Goal: Task Accomplishment & Management: Use online tool/utility

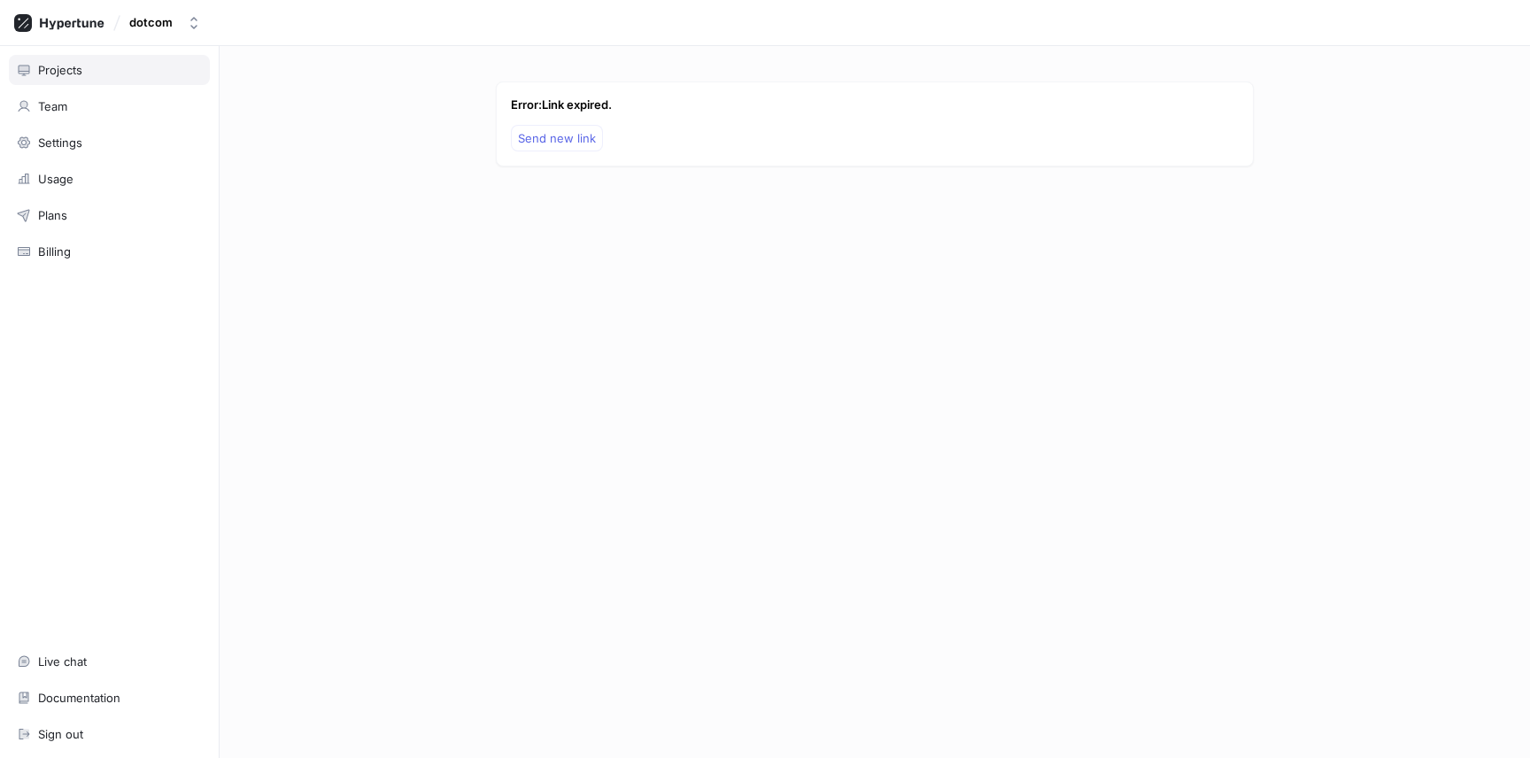
click at [104, 69] on div "Projects" at bounding box center [109, 70] width 185 height 14
click at [622, 166] on p "Last updated 18 hours ago" at bounding box center [685, 169] width 257 height 16
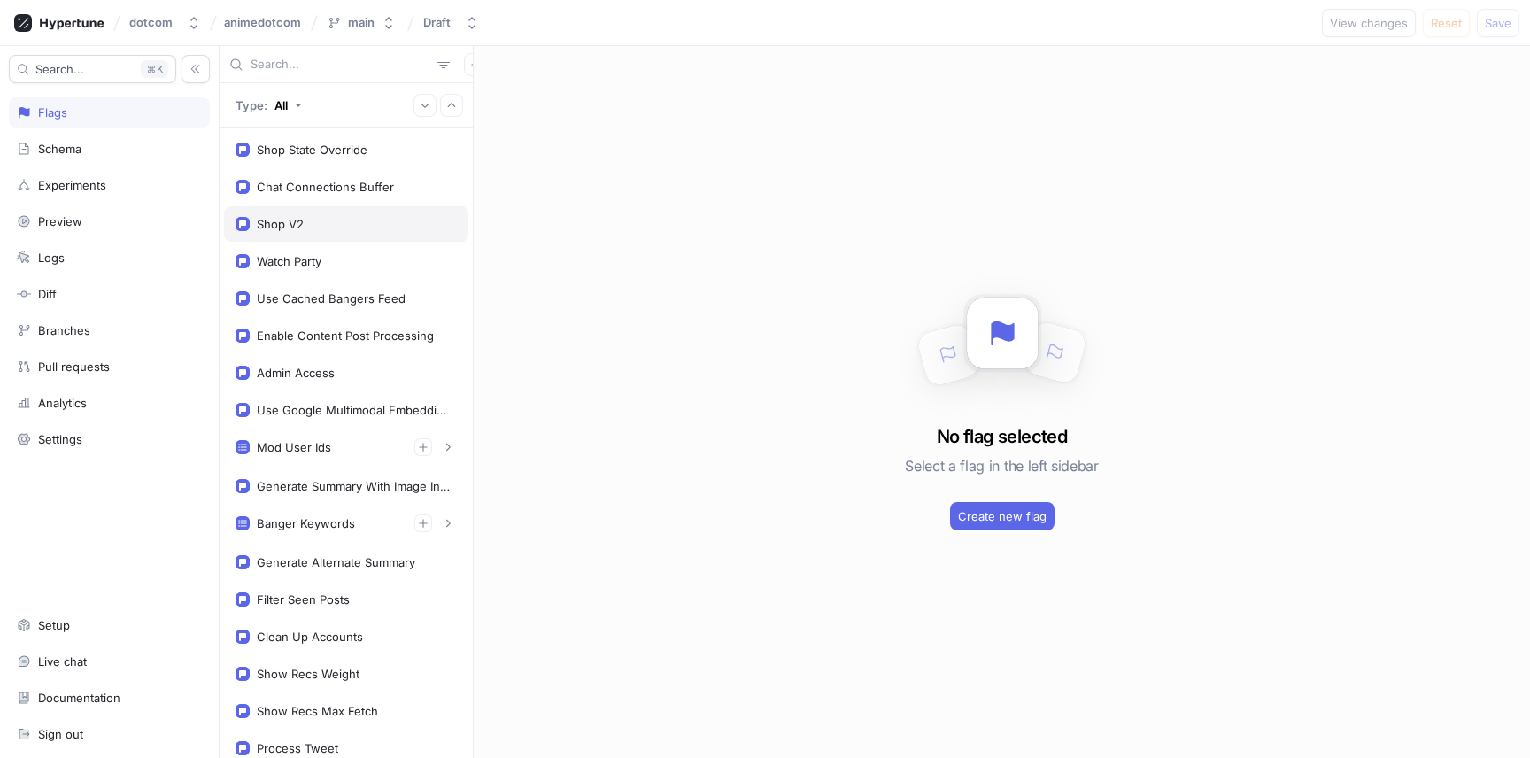
click at [363, 225] on div "Shop V2" at bounding box center [346, 224] width 221 height 14
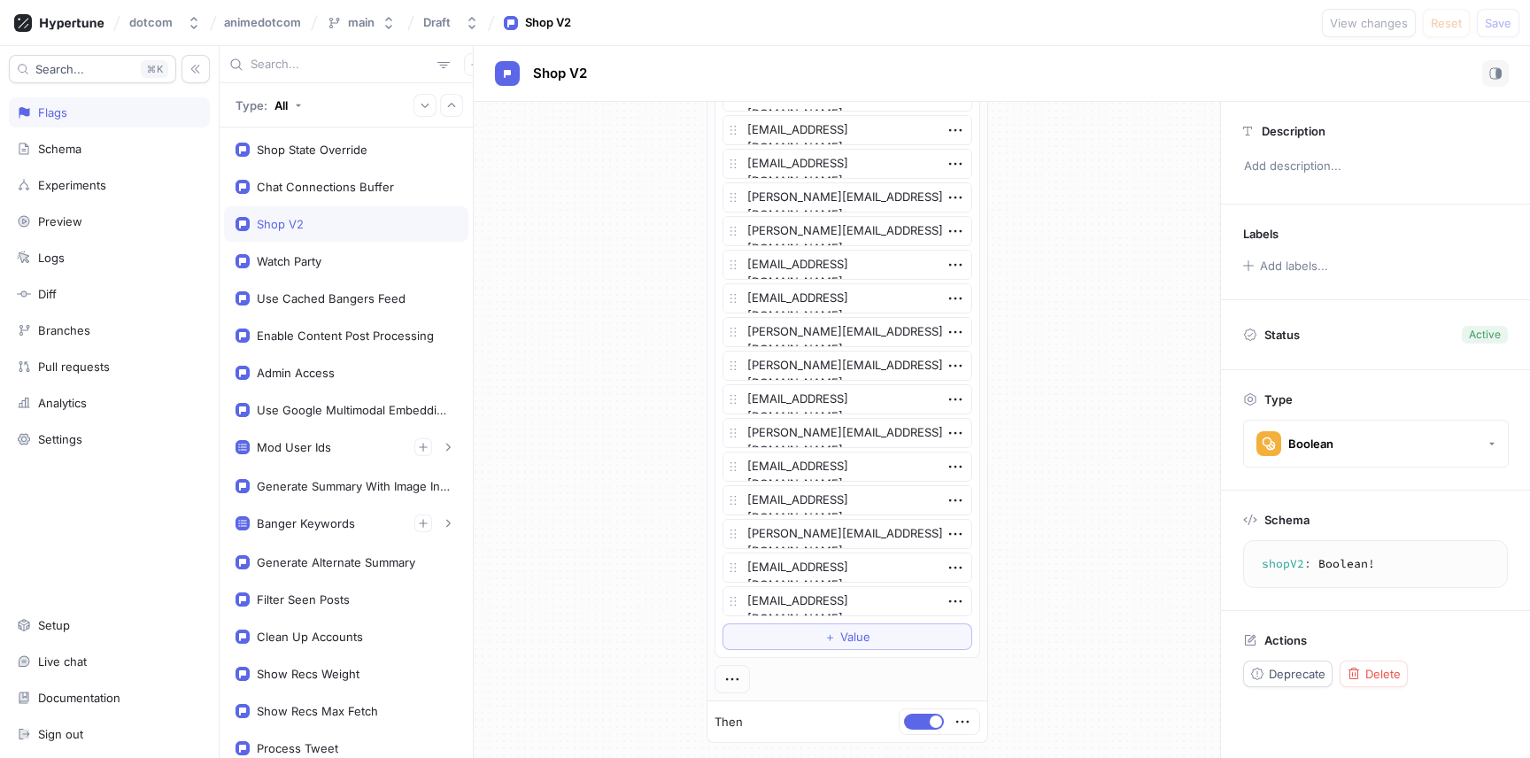
scroll to position [1594, 0]
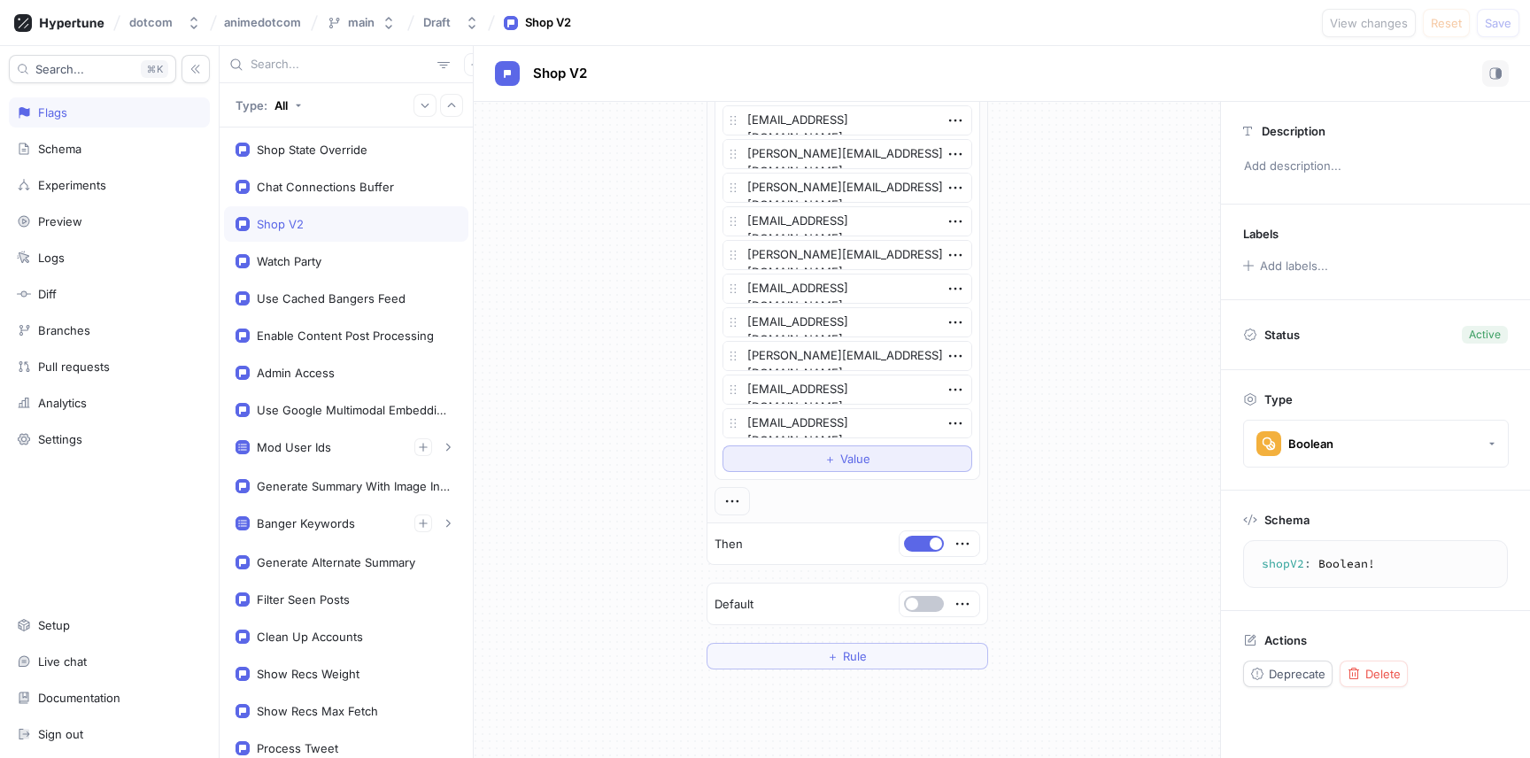
click at [828, 461] on span "＋" at bounding box center [830, 458] width 12 height 11
type textarea "x"
type textarea "jo"
type textarea "x"
type textarea "joa"
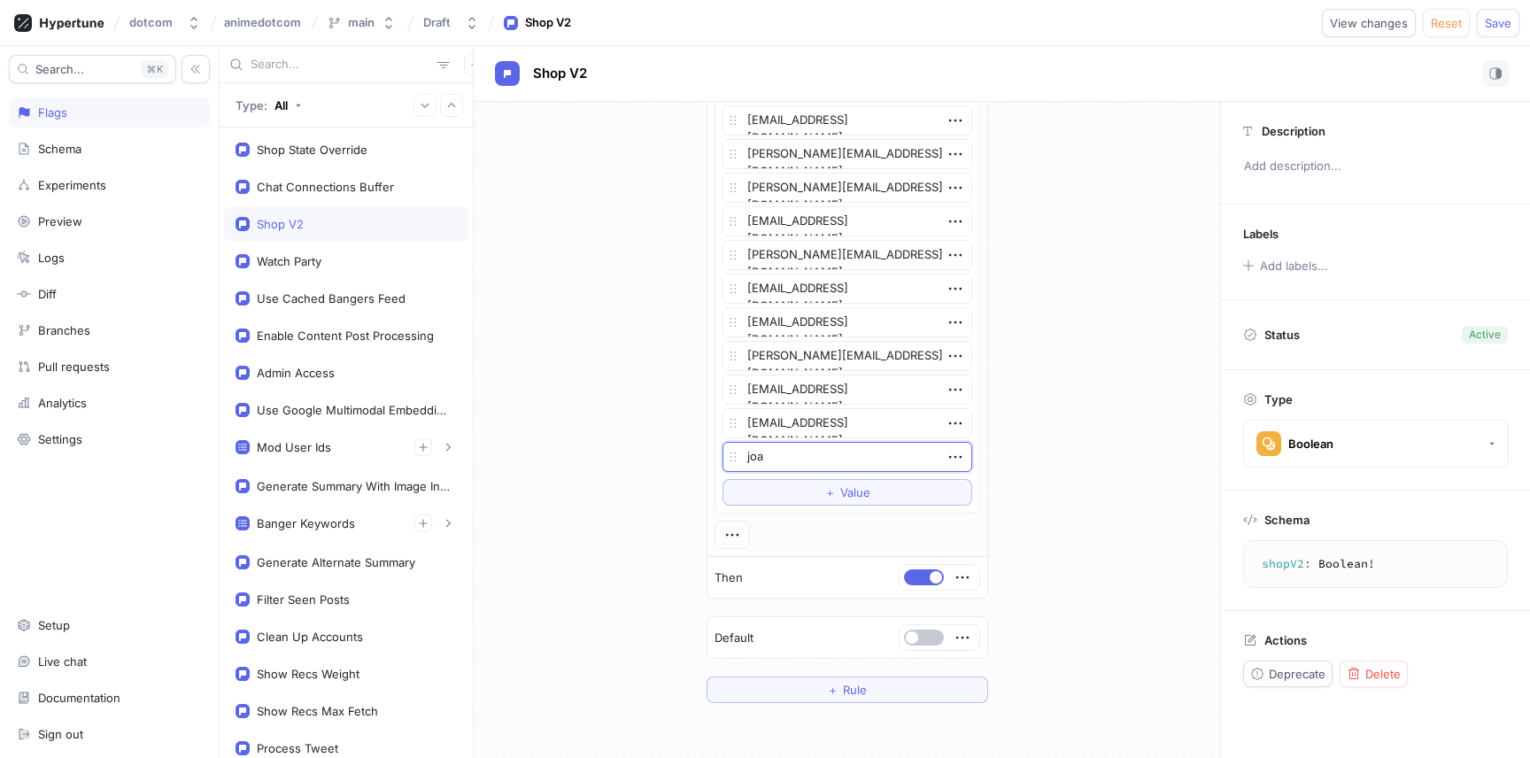
type textarea "x"
type textarea "[PERSON_NAME]"
type textarea "x"
type textarea "[PERSON_NAME]"
type textarea "x"
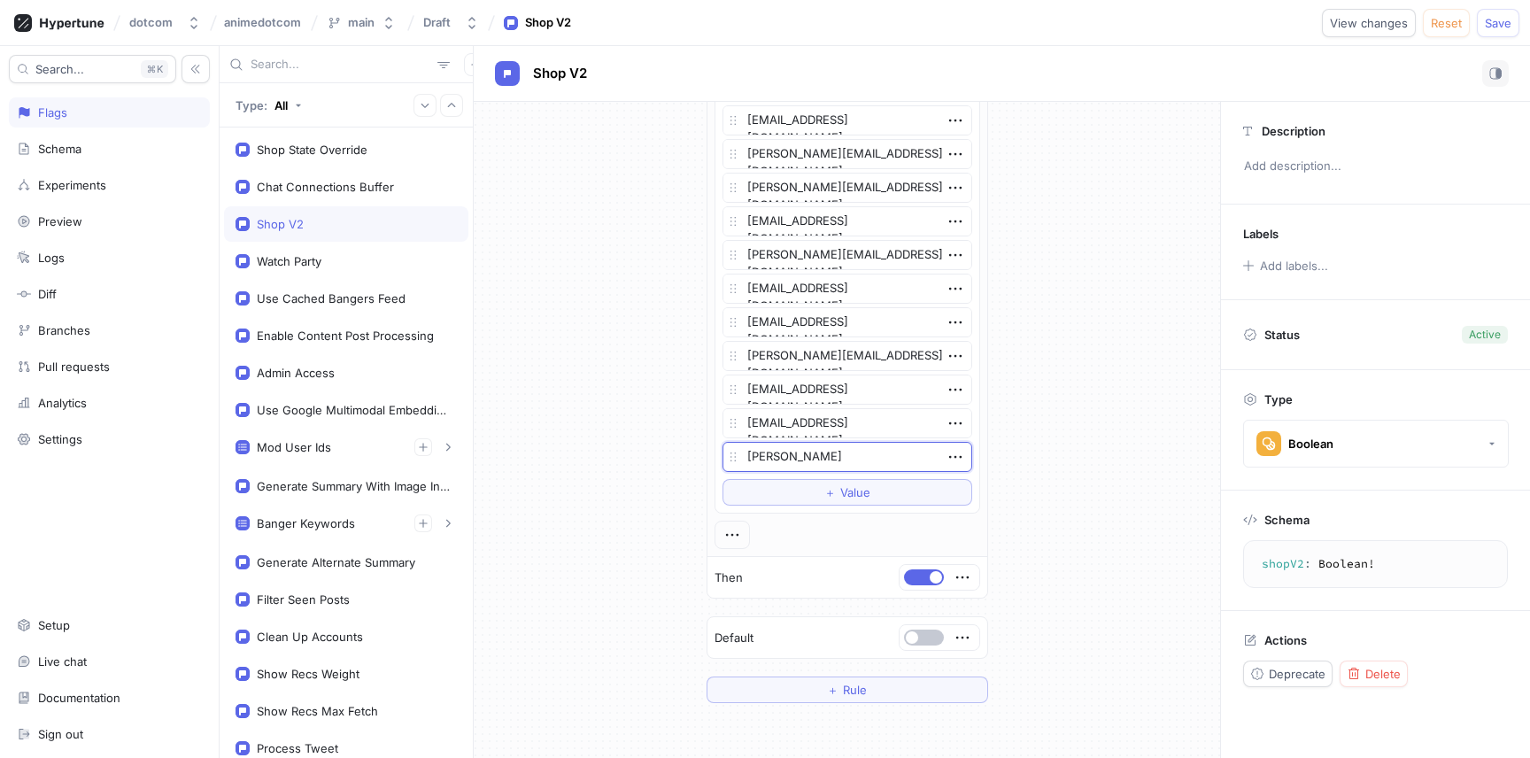
type textarea "[PERSON_NAME]"
type textarea "x"
type textarea "joannede"
type textarea "x"
type textarea "joanneden"
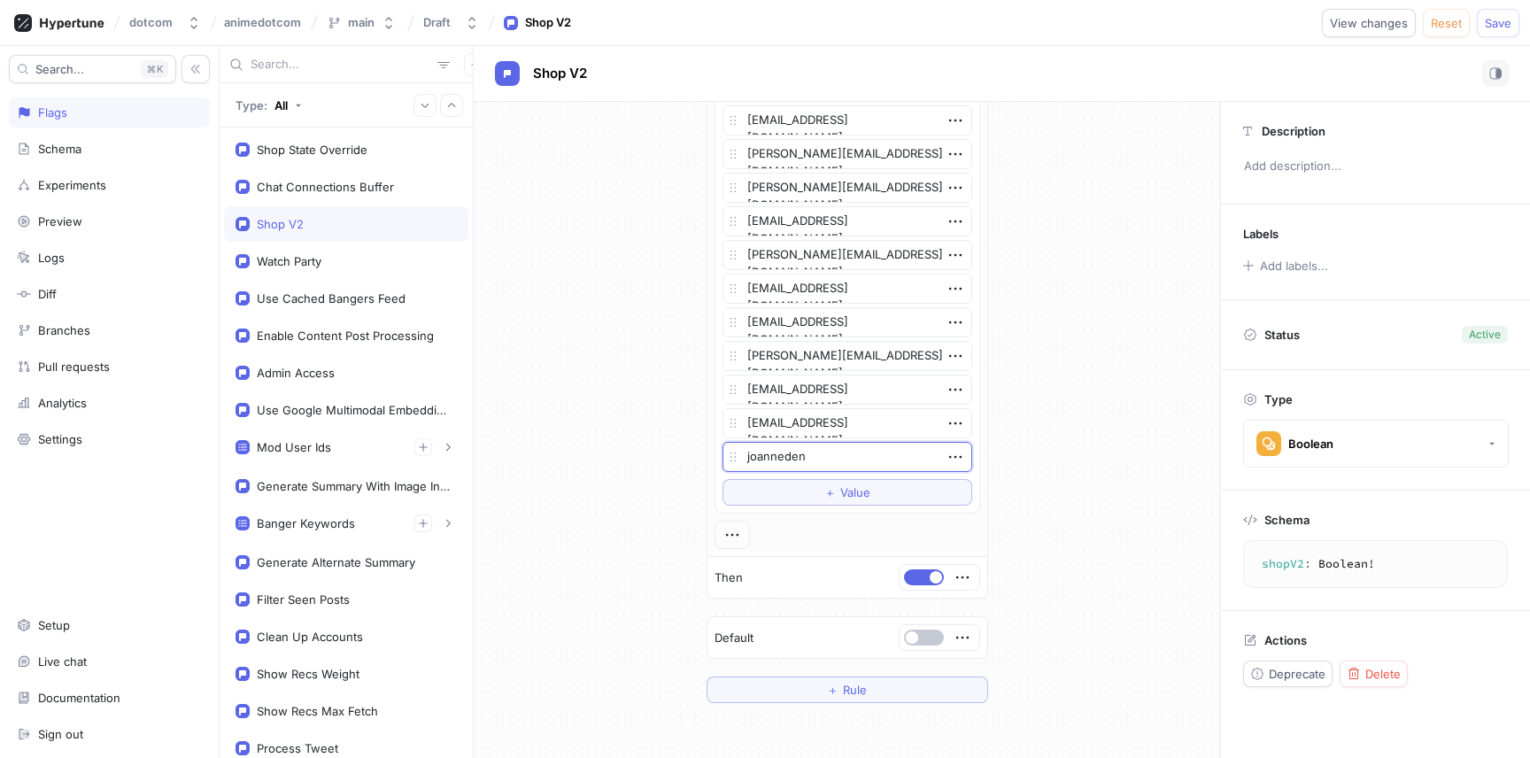
type textarea "x"
type textarea "joannedeng"
type textarea "x"
type textarea "joannedengg"
type textarea "x"
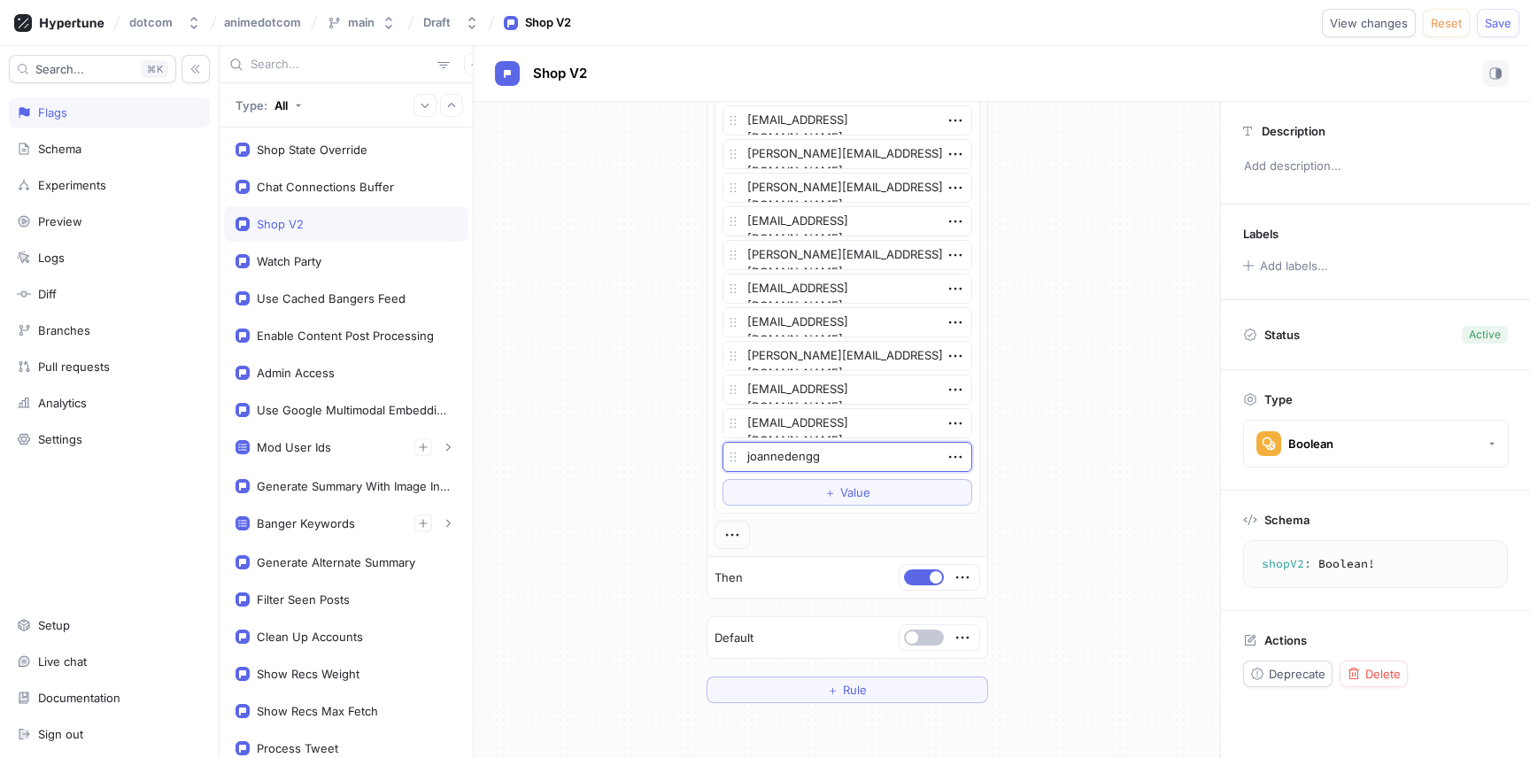
type textarea "joannedengg@"
type textarea "x"
type textarea "joannedengg@g"
type textarea "x"
type textarea "joannedengg@gm"
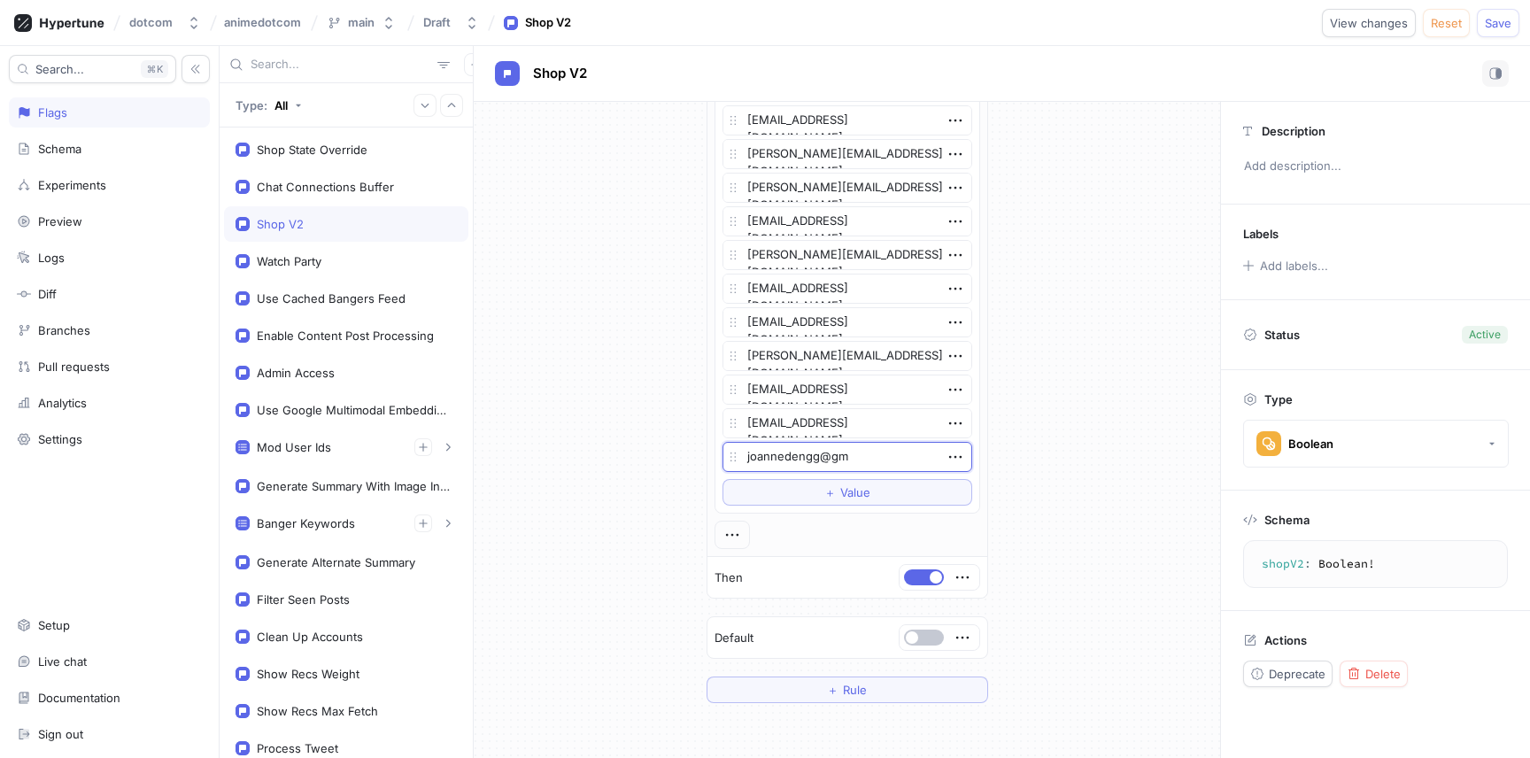
type textarea "x"
type textarea "joannedengg@gma"
type textarea "x"
type textarea "[EMAIL_ADDRESS]"
type textarea "x"
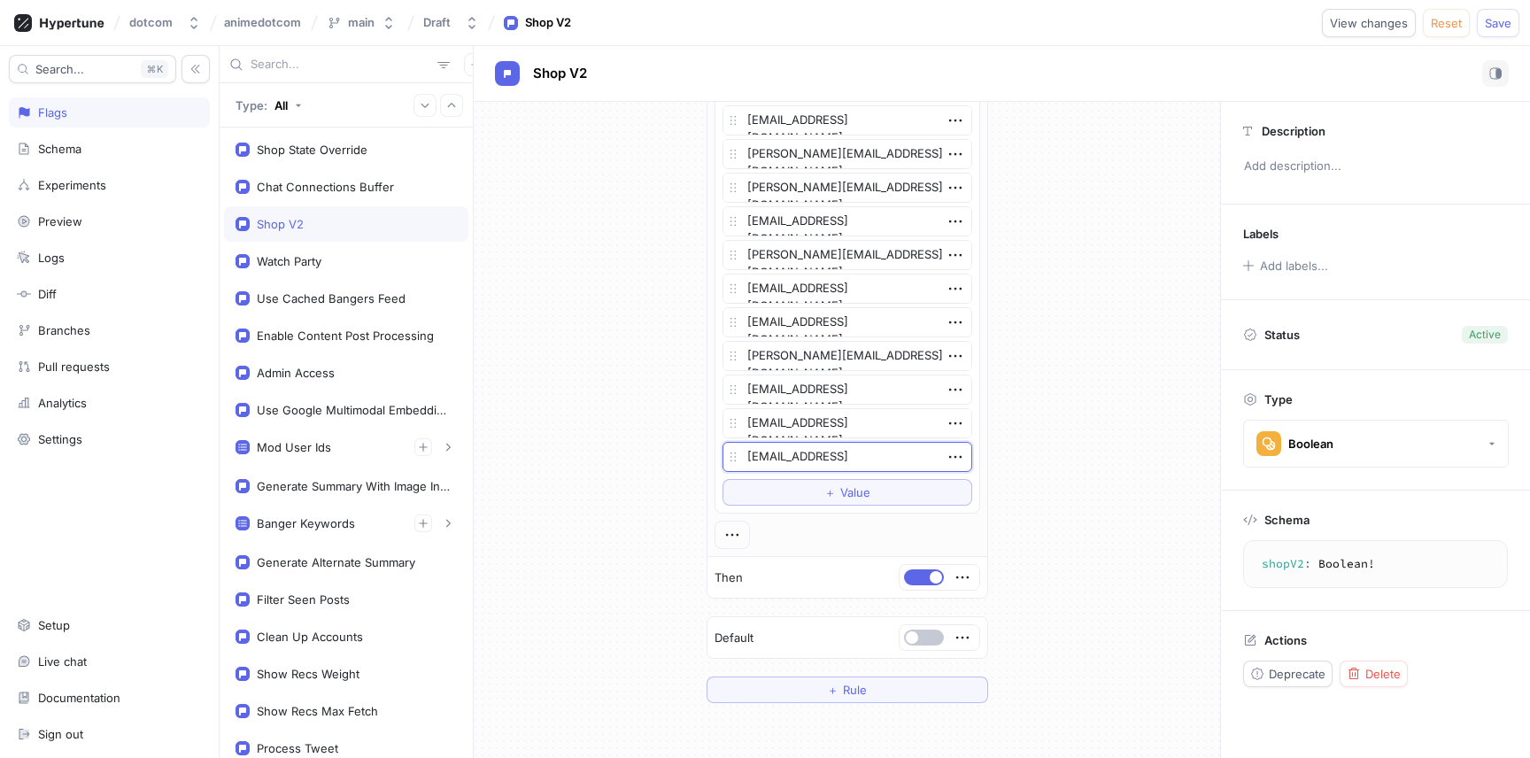
type textarea "[EMAIL_ADDRESS]."
type textarea "x"
type textarea "joannedengg@gmail.c"
type textarea "x"
type textarea "[EMAIL_ADDRESS][DOMAIN_NAME]"
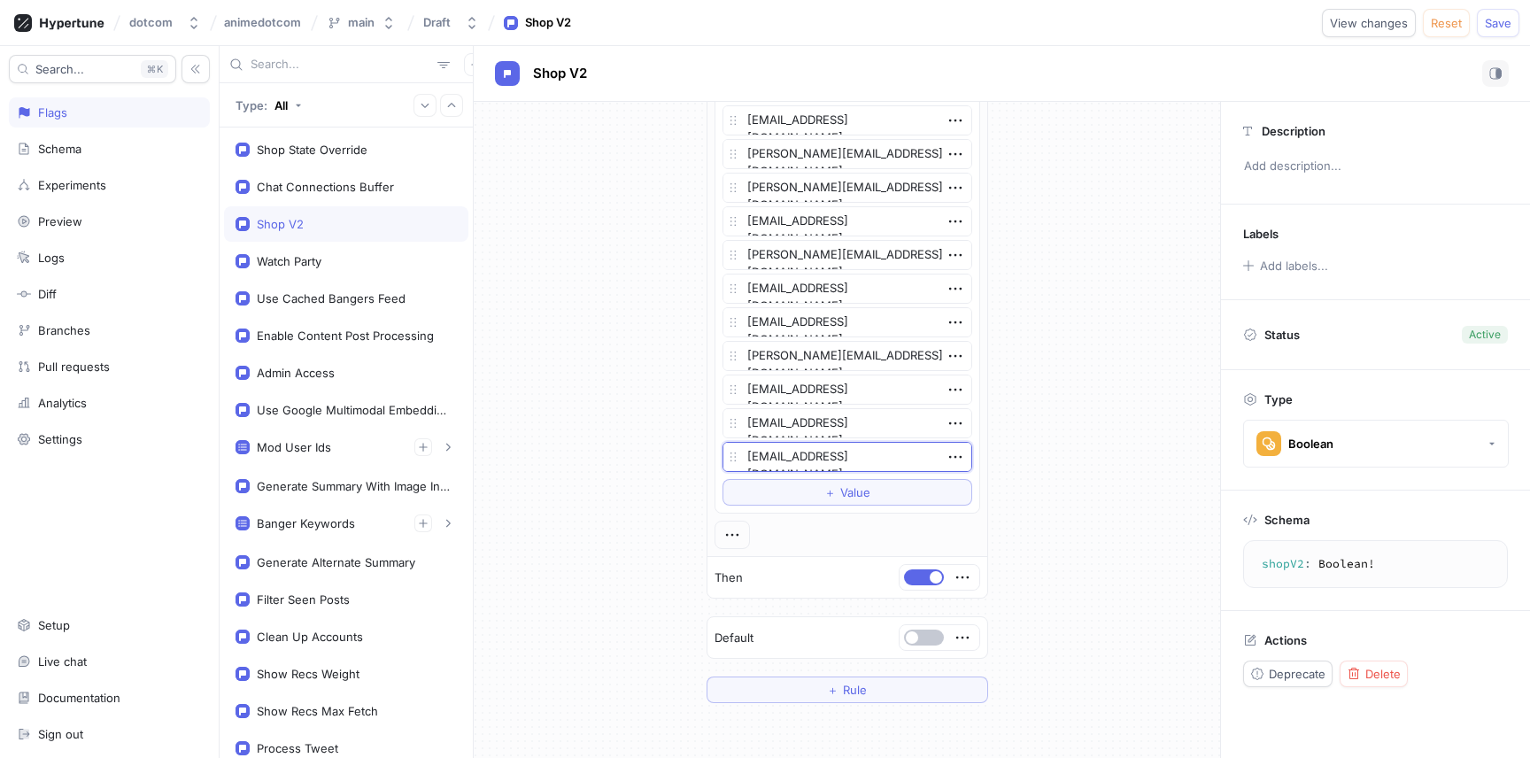
type textarea "x"
type textarea "[EMAIL_ADDRESS][DOMAIN_NAME]"
click at [1497, 28] on span "Save" at bounding box center [1498, 23] width 27 height 11
click at [338, 266] on div "Watch Party" at bounding box center [346, 261] width 221 height 14
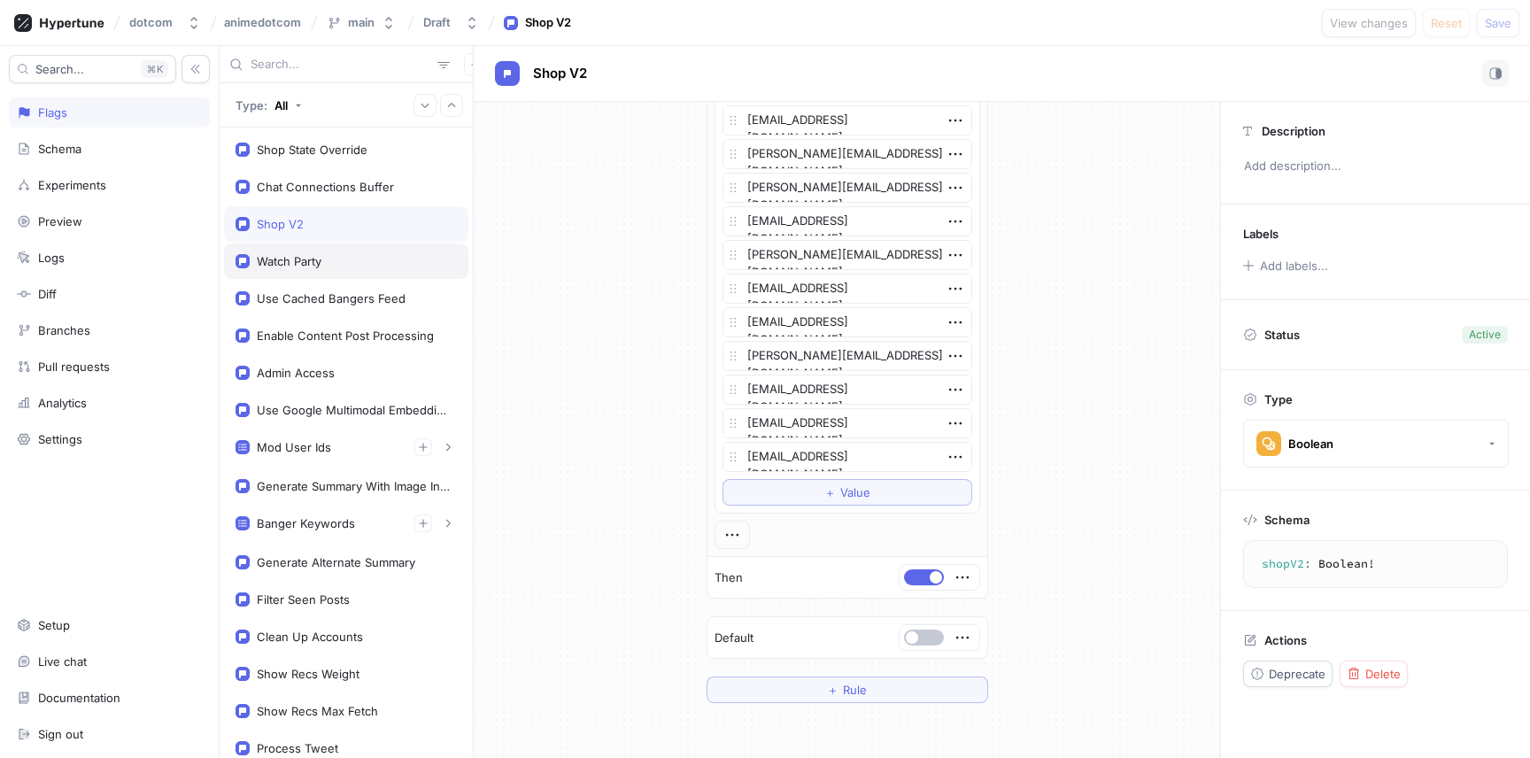
type textarea "x"
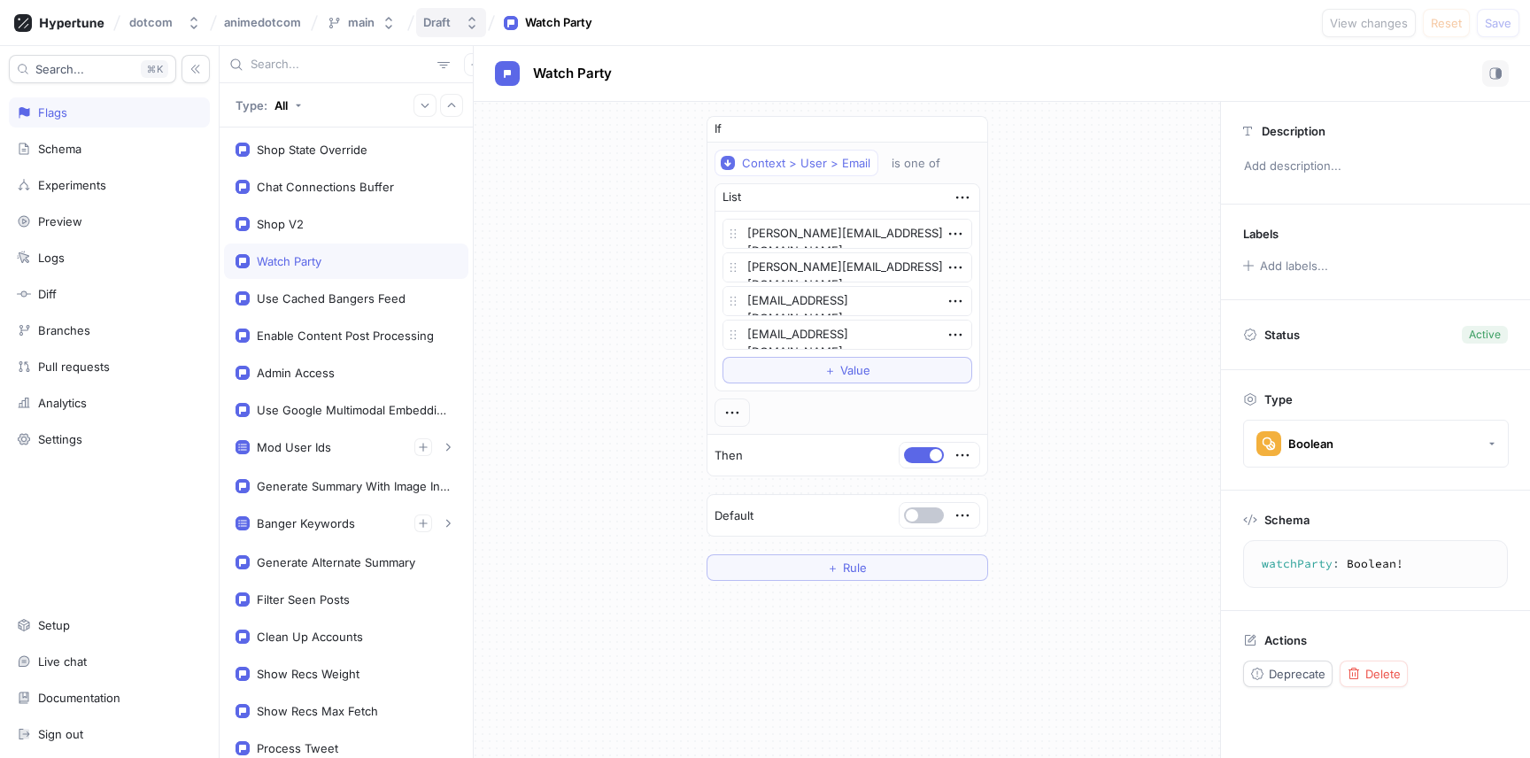
click at [449, 20] on div "Draft" at bounding box center [436, 22] width 27 height 15
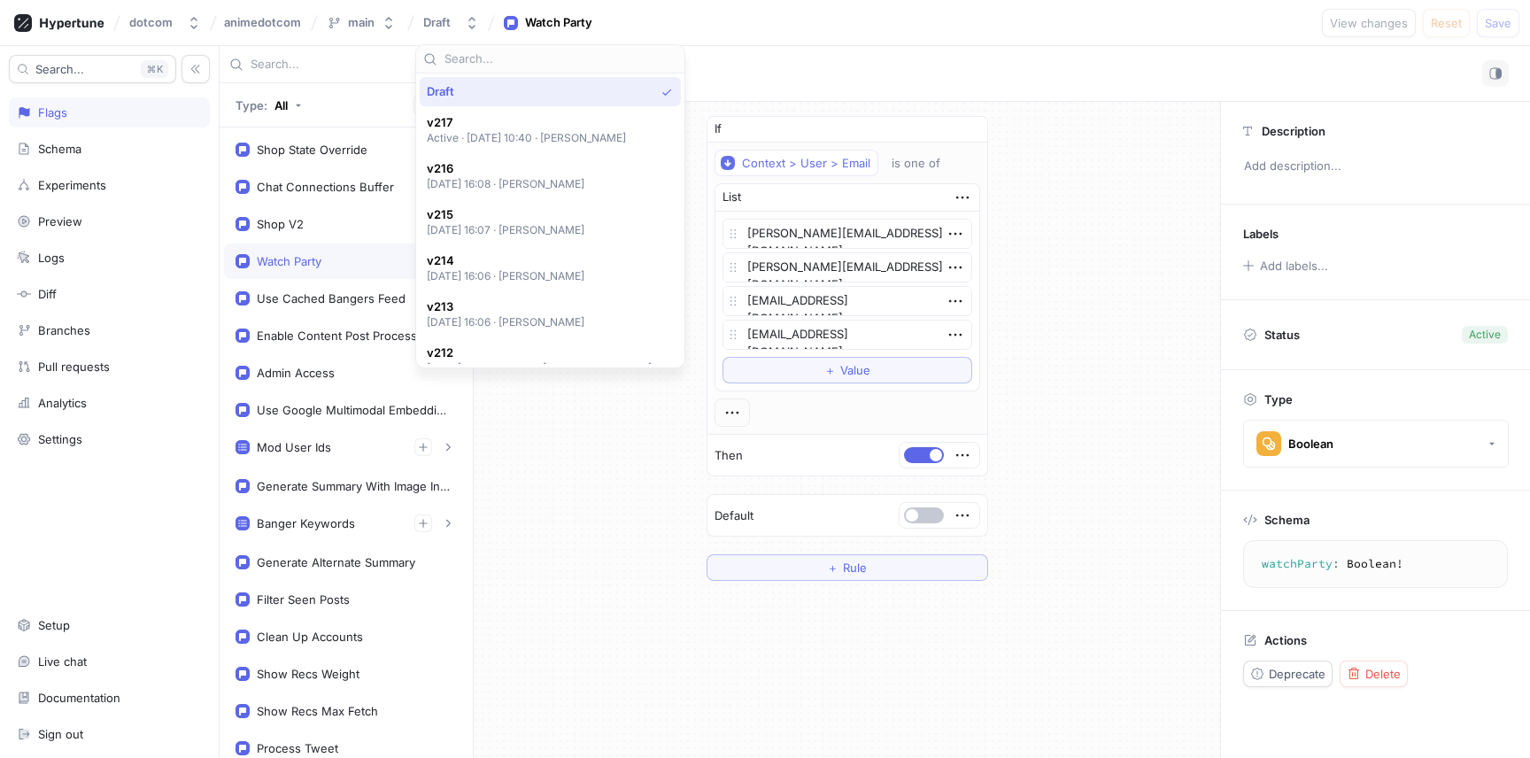
click at [664, 22] on div "dotcom animedotcom main Draft Watch Party View changes Reset Save" at bounding box center [765, 23] width 1530 height 46
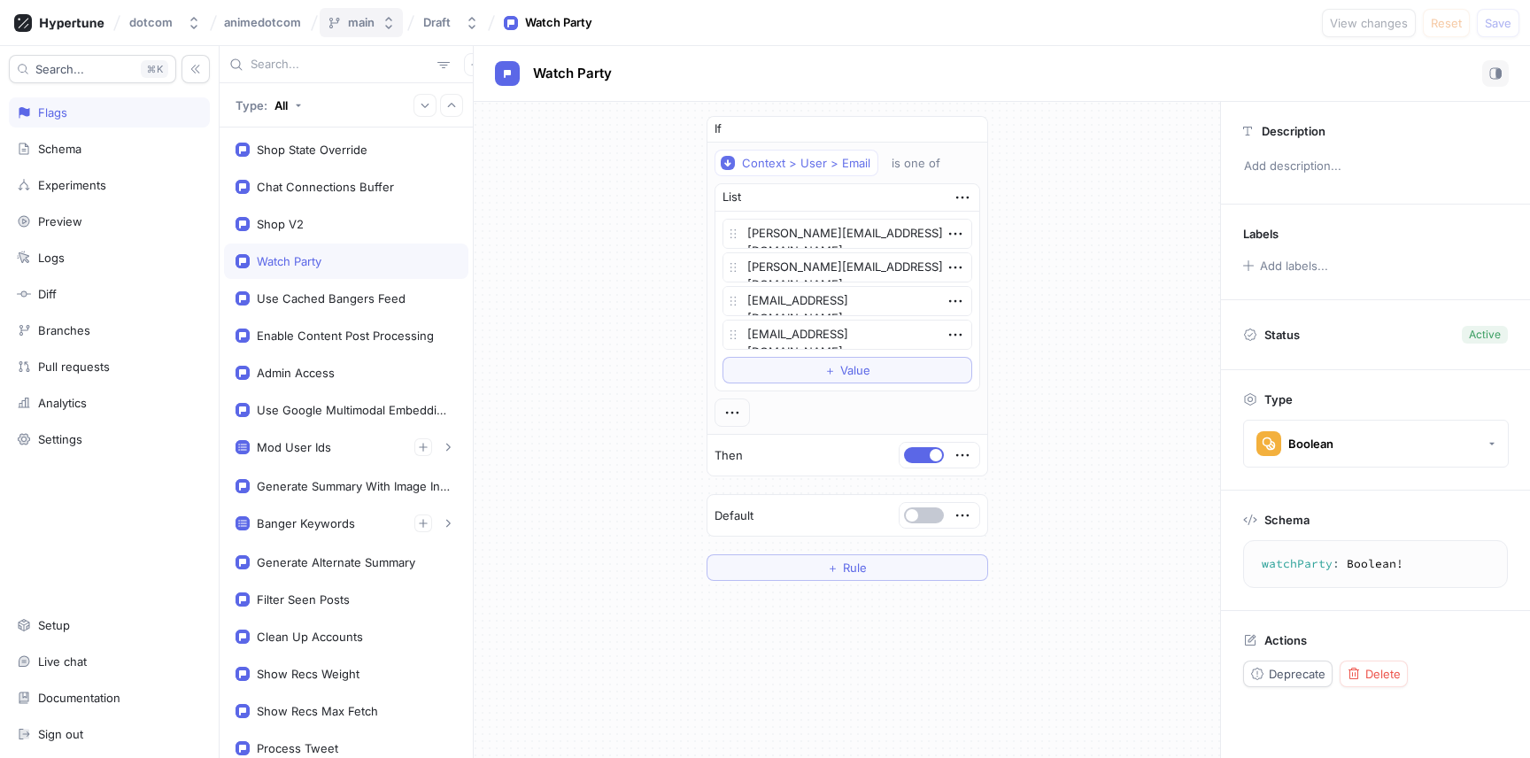
click at [375, 27] on button "main" at bounding box center [361, 22] width 83 height 29
click at [727, 23] on div "dotcom animedotcom main Draft Watch Party View changes Reset Save" at bounding box center [765, 23] width 1530 height 46
click at [722, 407] on icon "button" at bounding box center [731, 412] width 19 height 19
click at [640, 402] on div "If Context > User > Email is one of List [PERSON_NAME][EMAIL_ADDRESS][DOMAIN_NA…" at bounding box center [847, 348] width 746 height 493
click at [399, 158] on div "Shop State Override" at bounding box center [346, 149] width 244 height 35
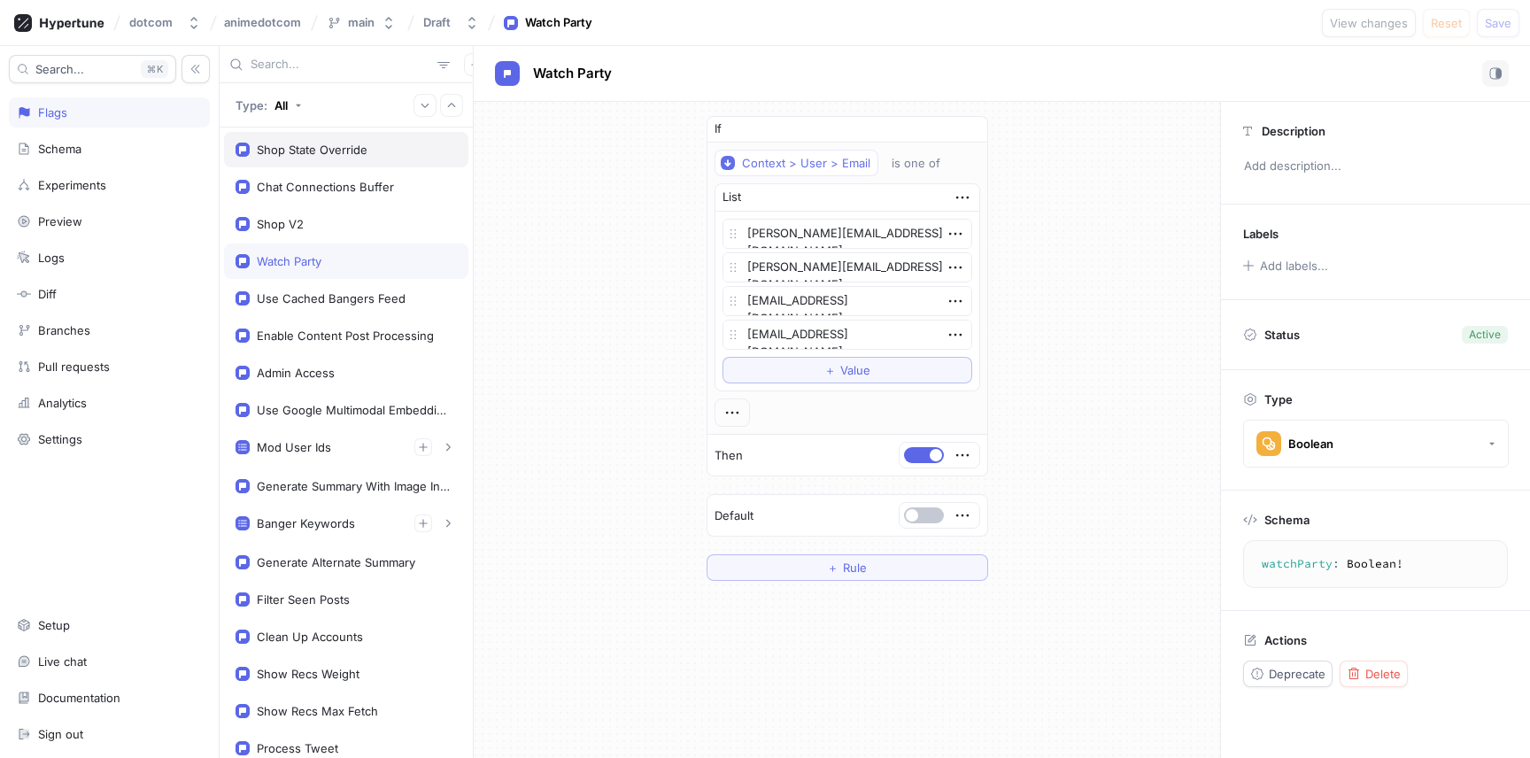
type textarea "shopStateOverride: ShopState!"
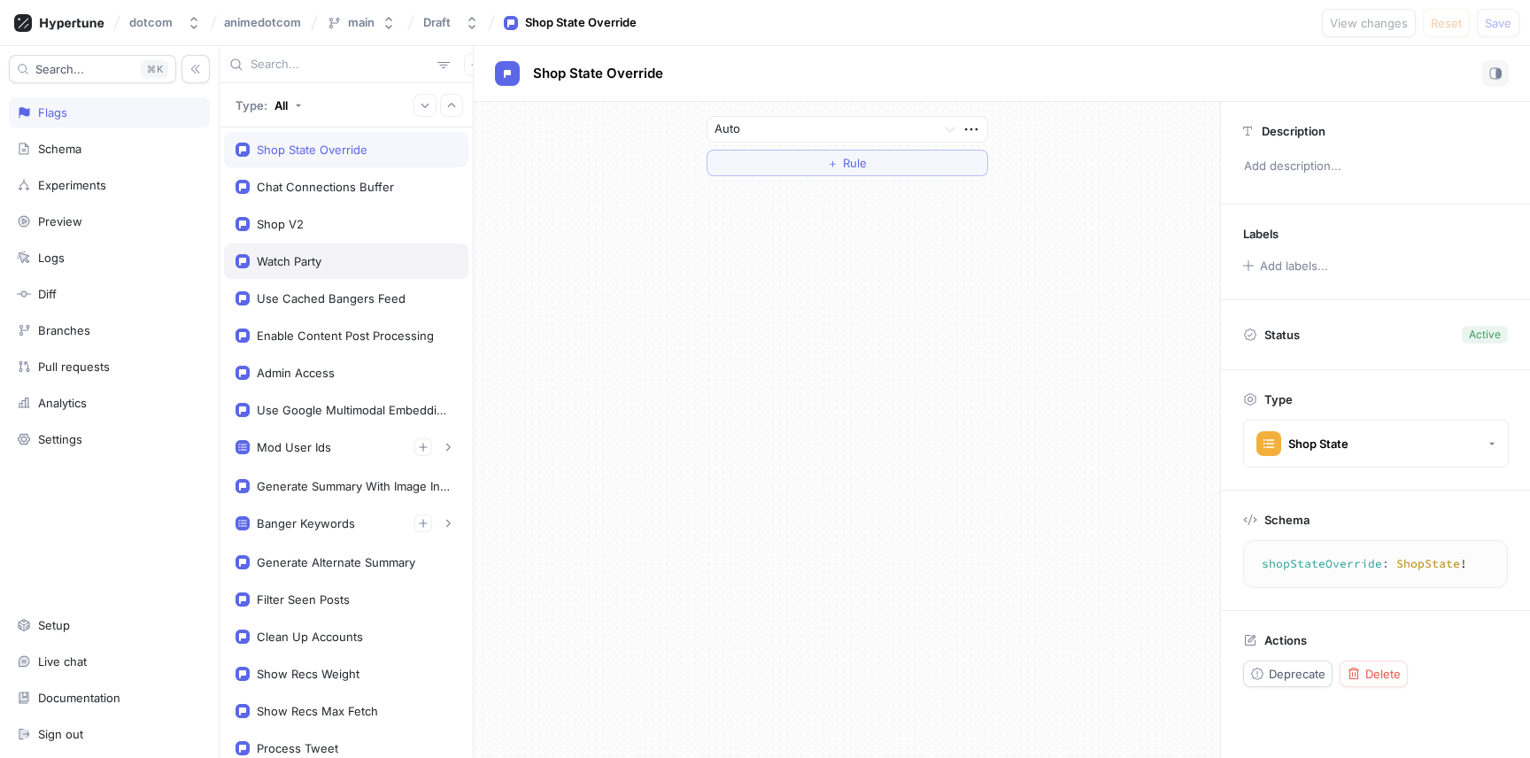
click at [383, 246] on div "Watch Party" at bounding box center [346, 260] width 244 height 35
type textarea "x"
type textarea "watchParty: Boolean!"
